Goal: Task Accomplishment & Management: Manage account settings

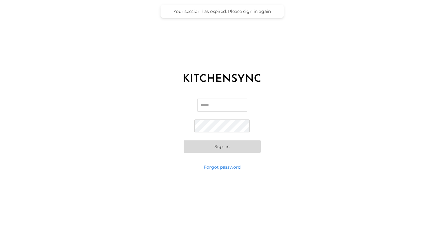
click at [207, 106] on input "Email" at bounding box center [222, 105] width 50 height 13
type input "**********"
click at [234, 150] on button "Sign in" at bounding box center [221, 147] width 77 height 12
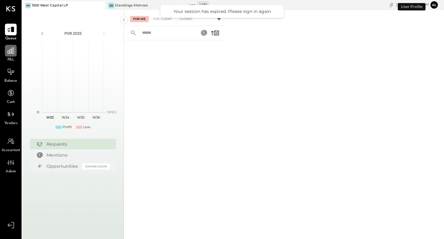
click at [8, 52] on icon at bounding box center [11, 51] width 6 height 6
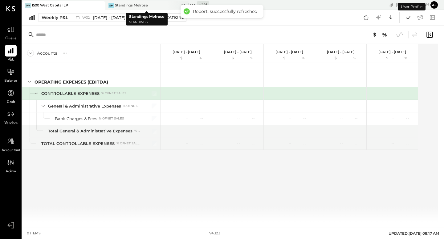
click at [130, 5] on div "Standings Melrose" at bounding box center [131, 5] width 33 height 5
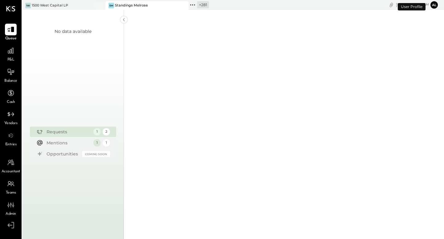
click at [186, 7] on icon at bounding box center [183, 5] width 8 height 7
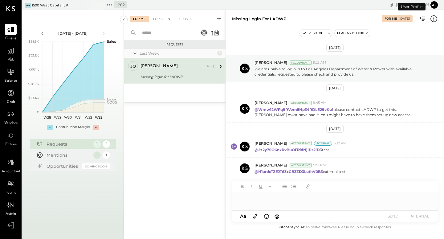
scroll to position [112, 0]
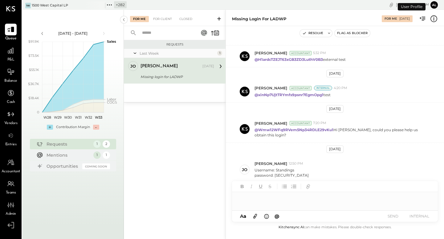
click at [110, 6] on icon at bounding box center [109, 5] width 8 height 8
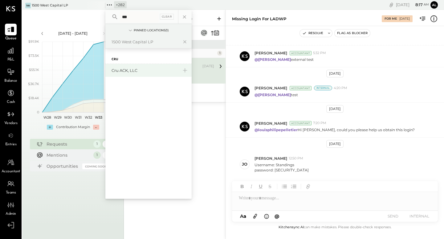
type input "***"
click at [124, 70] on div "Cru ACK, LLC" at bounding box center [144, 71] width 66 height 6
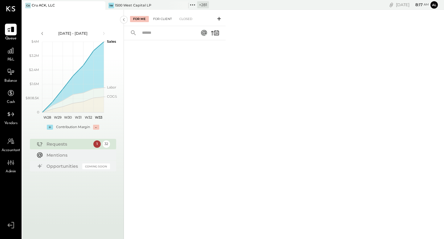
click at [166, 20] on div "For Client" at bounding box center [162, 19] width 25 height 6
